Goal: Check status: Check status

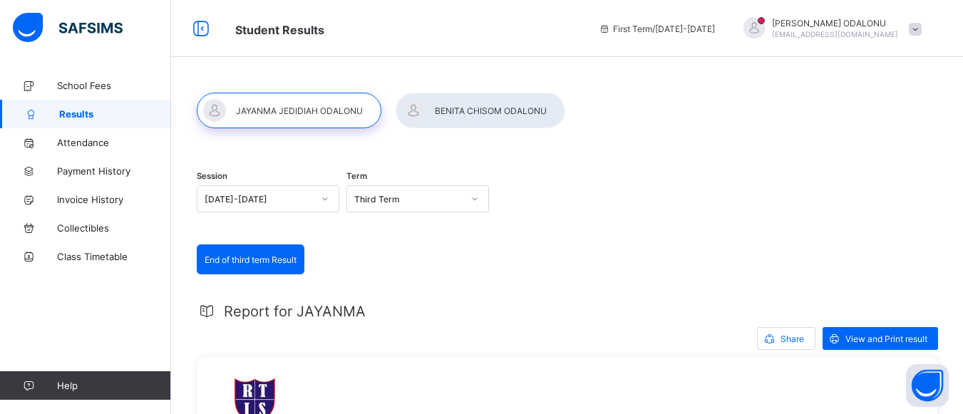
scroll to position [164, 0]
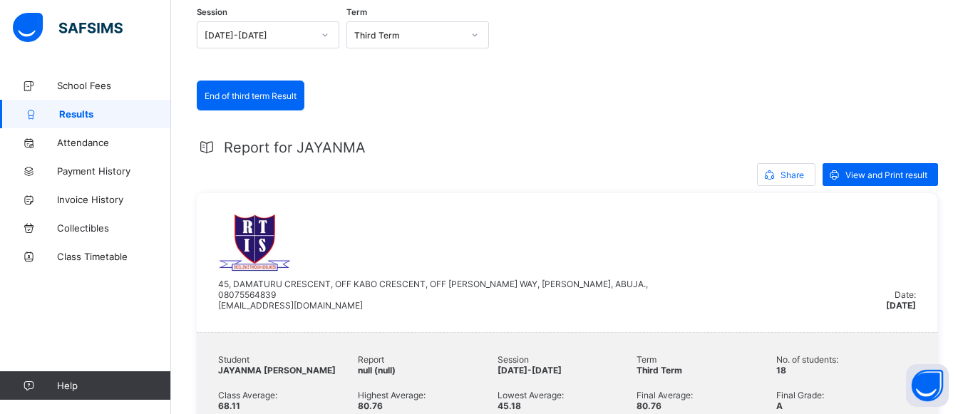
click at [88, 106] on link "Results" at bounding box center [85, 114] width 171 height 29
click at [84, 116] on span "Results" at bounding box center [115, 113] width 112 height 11
click at [71, 118] on span "Results" at bounding box center [115, 113] width 112 height 11
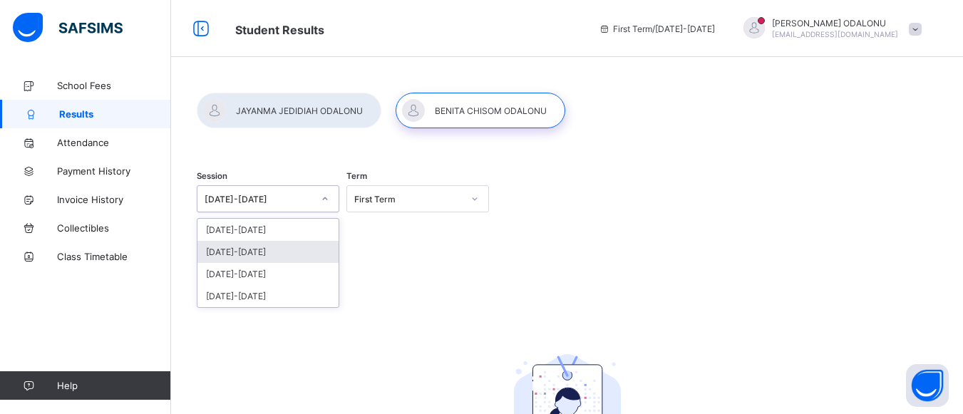
click at [253, 252] on div "[DATE]-[DATE]" at bounding box center [267, 252] width 141 height 22
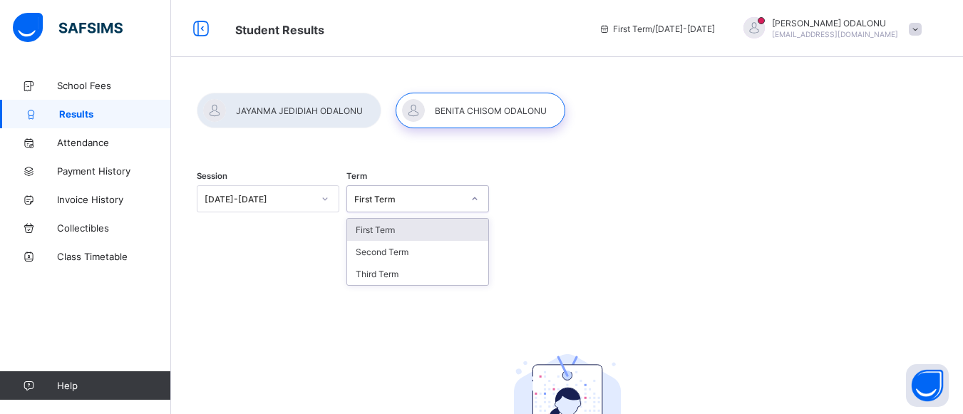
click at [451, 202] on div "First Term" at bounding box center [408, 199] width 108 height 11
click at [378, 278] on div "Third Term" at bounding box center [417, 274] width 141 height 22
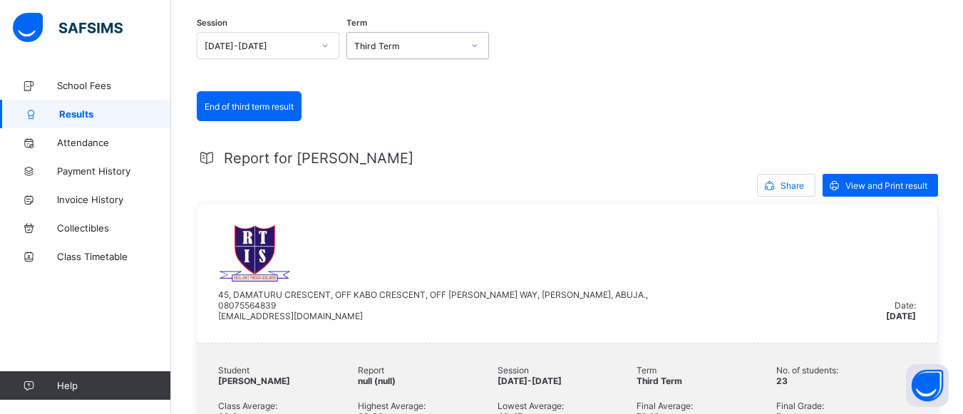
scroll to position [143, 0]
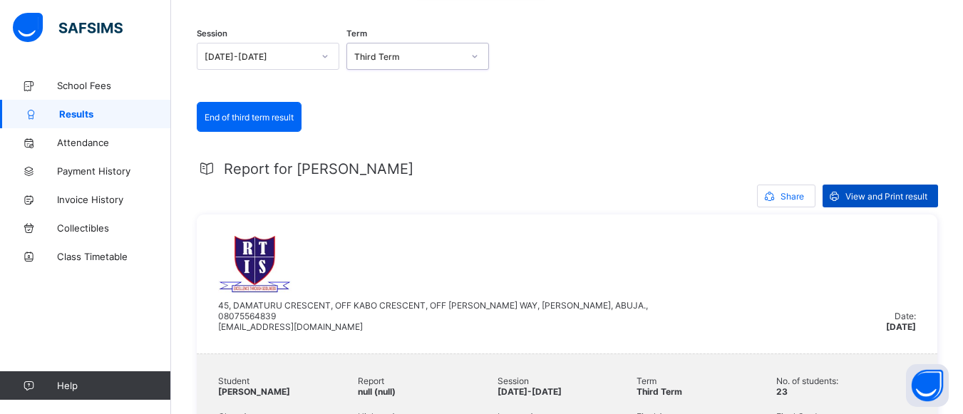
click at [872, 196] on span "View and Print result" at bounding box center [886, 196] width 82 height 11
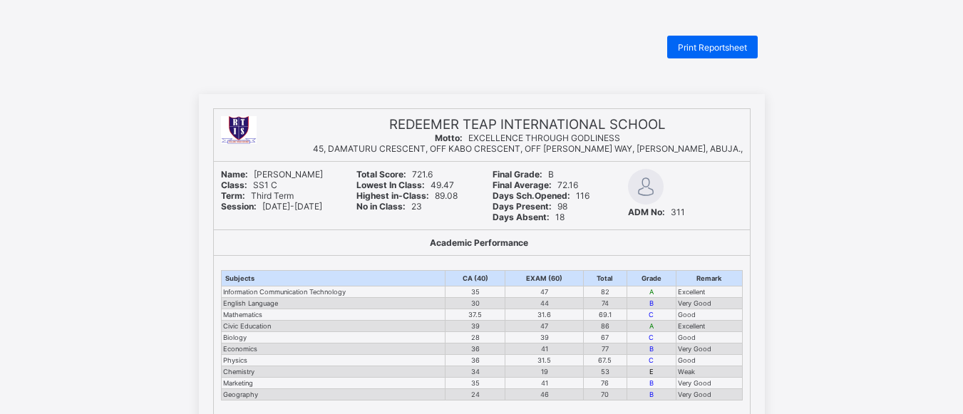
click at [720, 46] on span "Print Reportsheet" at bounding box center [712, 47] width 69 height 11
